Goal: Navigation & Orientation: Find specific page/section

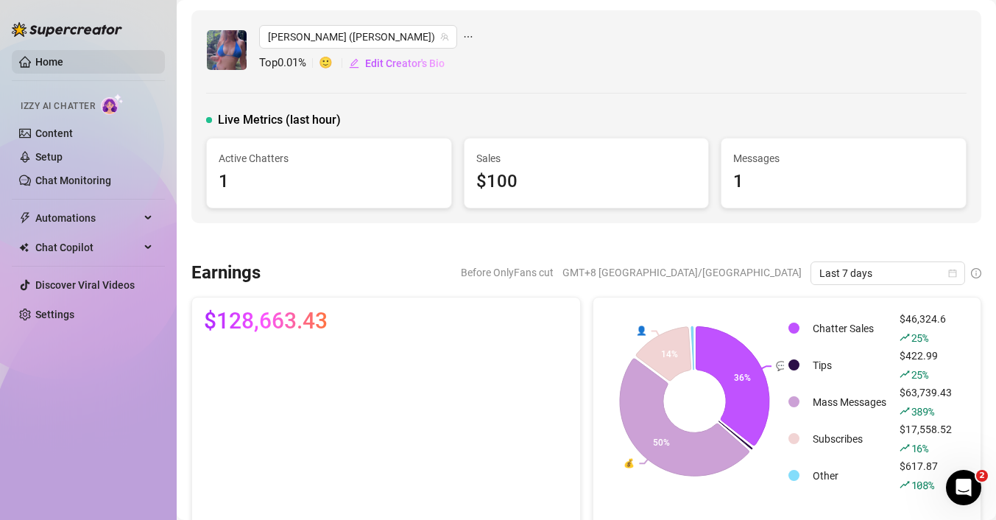
click at [35, 65] on link "Home" at bounding box center [49, 62] width 28 height 12
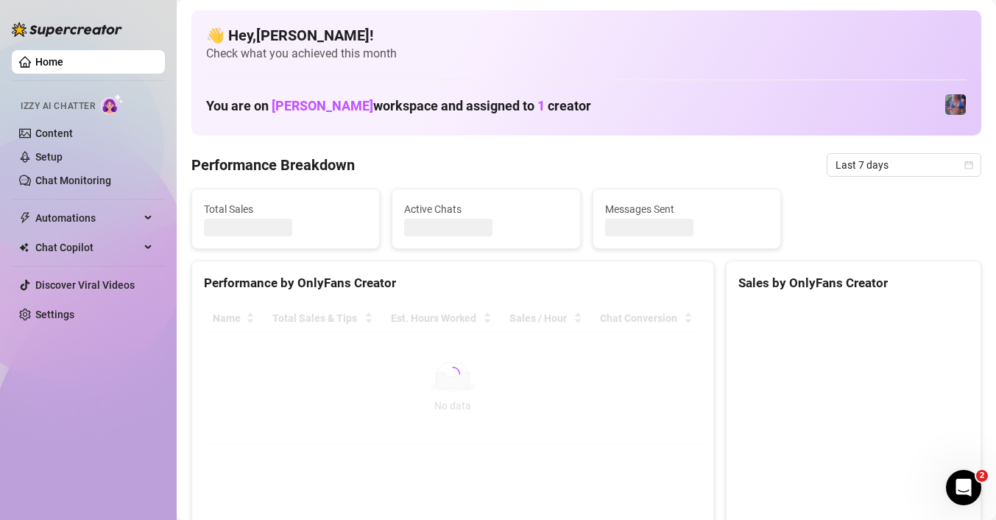
click at [41, 63] on link "Home" at bounding box center [49, 62] width 28 height 12
click at [40, 62] on link "Home" at bounding box center [49, 62] width 28 height 12
